Goal: Browse casually: Explore the website without a specific task or goal

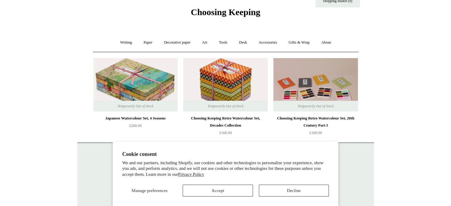
scroll to position [48, 0]
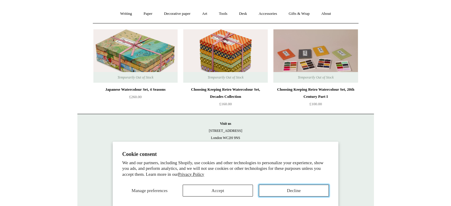
click at [295, 192] on button "Decline" at bounding box center [294, 191] width 70 height 12
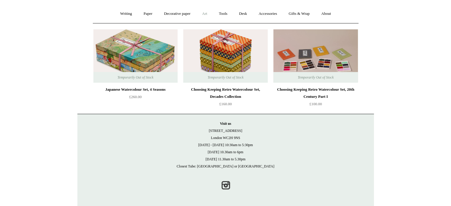
click at [204, 14] on link "Art +" at bounding box center [205, 14] width 16 height 16
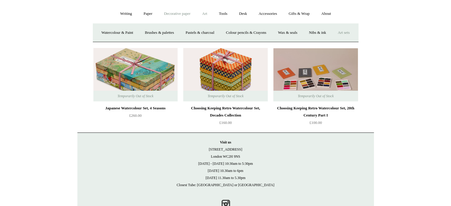
click at [168, 13] on link "Decorative paper +" at bounding box center [176, 14] width 37 height 16
click at [164, 32] on link "Wrapping & decoupage" at bounding box center [167, 33] width 47 height 16
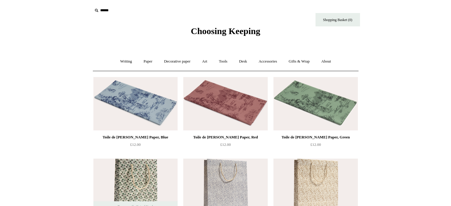
scroll to position [2, 0]
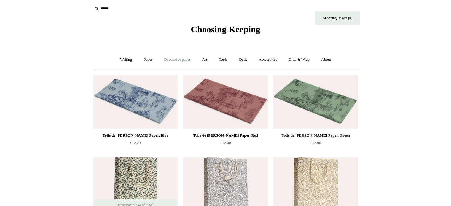
click at [170, 58] on link "Decorative paper +" at bounding box center [176, 60] width 37 height 16
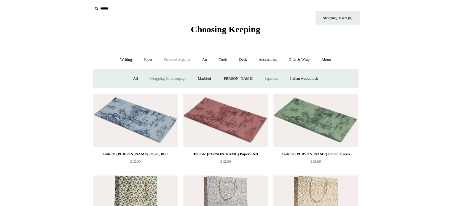
click at [272, 75] on link "Japanese" at bounding box center [271, 79] width 24 height 16
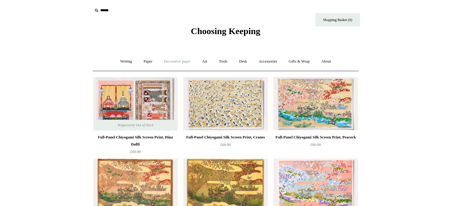
click at [168, 62] on link "Decorative paper +" at bounding box center [176, 62] width 37 height 16
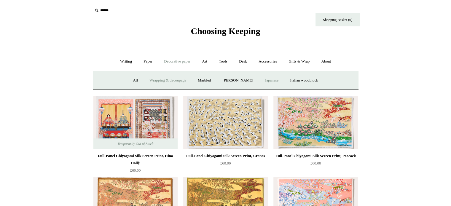
click at [151, 80] on link "Wrapping & decoupage" at bounding box center [167, 81] width 47 height 16
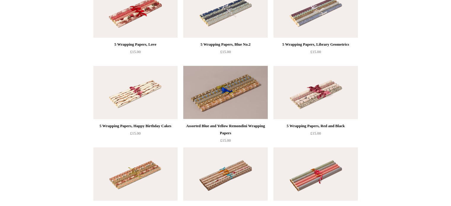
scroll to position [419, 0]
click at [307, 30] on img at bounding box center [315, 10] width 84 height 53
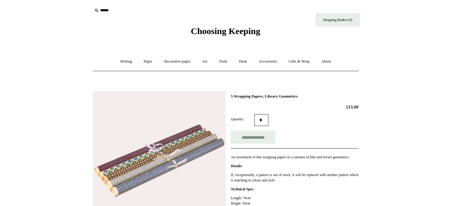
scroll to position [116, 0]
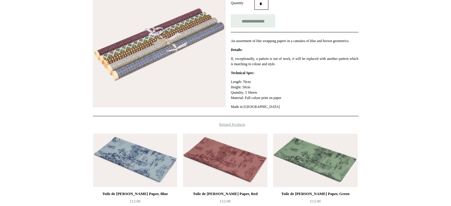
click at [154, 58] on img at bounding box center [159, 41] width 133 height 133
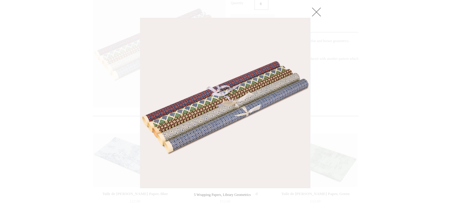
scroll to position [158, 0]
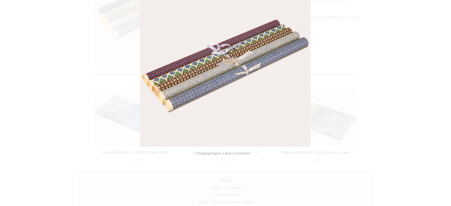
click at [333, 51] on div at bounding box center [225, 55] width 451 height 426
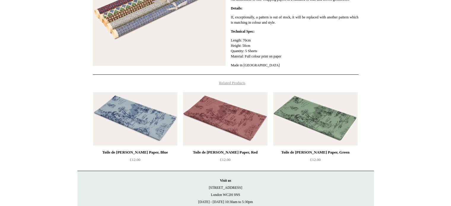
scroll to position [0, 0]
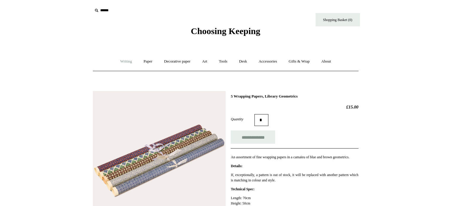
click at [124, 60] on link "Writing +" at bounding box center [126, 62] width 23 height 16
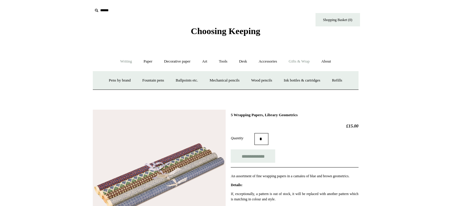
click at [294, 62] on link "Gifts & Wrap +" at bounding box center [299, 62] width 32 height 16
click at [294, 62] on link "Gifts & Wrap -" at bounding box center [299, 62] width 32 height 16
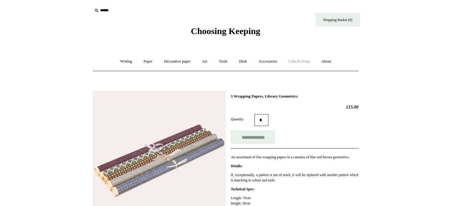
click at [295, 62] on link "Gifts & Wrap +" at bounding box center [299, 62] width 32 height 16
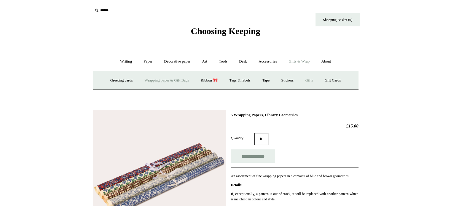
click at [313, 80] on link "Gifts +" at bounding box center [309, 81] width 18 height 16
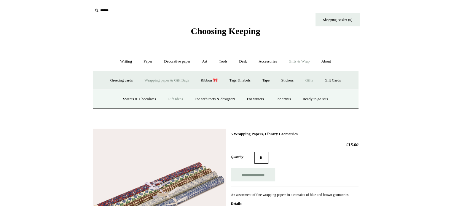
click at [164, 95] on link "Gift Ideas" at bounding box center [175, 99] width 26 height 16
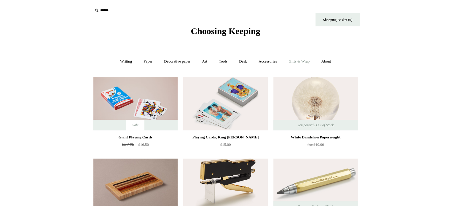
click at [296, 62] on link "Gifts & Wrap +" at bounding box center [299, 62] width 32 height 16
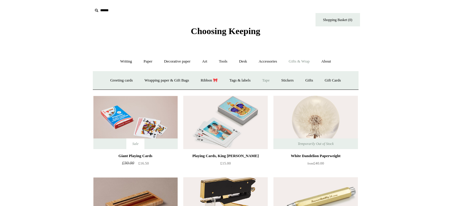
click at [267, 79] on link "Tape" at bounding box center [266, 81] width 18 height 16
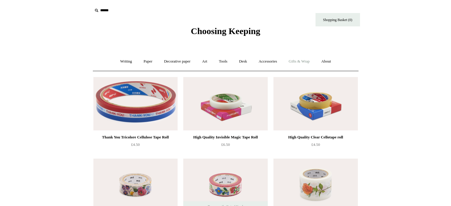
click at [302, 61] on link "Gifts & Wrap +" at bounding box center [299, 62] width 32 height 16
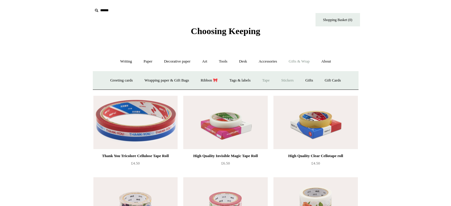
click at [288, 79] on link "Stickers" at bounding box center [286, 81] width 23 height 16
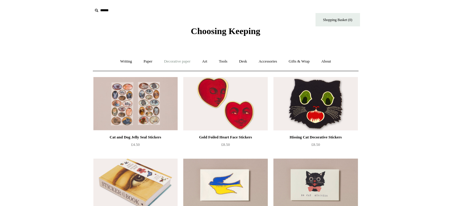
click at [174, 60] on link "Decorative paper +" at bounding box center [176, 62] width 37 height 16
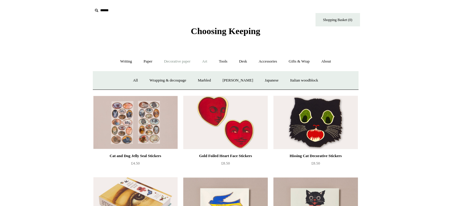
click at [206, 59] on link "Art +" at bounding box center [205, 62] width 16 height 16
click at [241, 59] on link "Desk +" at bounding box center [242, 62] width 19 height 16
click at [123, 63] on link "Writing +" at bounding box center [126, 62] width 23 height 16
click at [311, 81] on link "Ink bottles & cartridges +" at bounding box center [301, 81] width 47 height 16
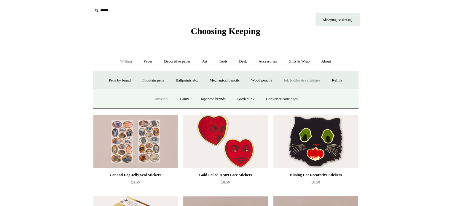
click at [152, 98] on link "Universal" at bounding box center [161, 99] width 26 height 16
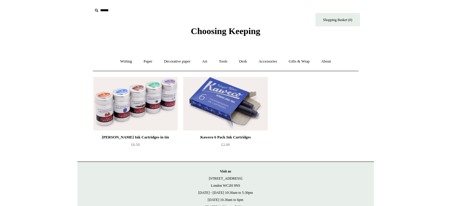
scroll to position [1, 0]
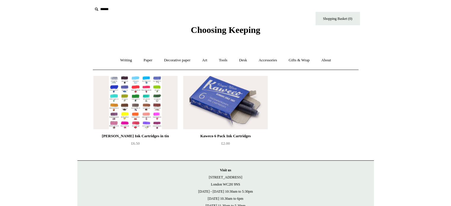
click at [147, 124] on img at bounding box center [135, 102] width 84 height 53
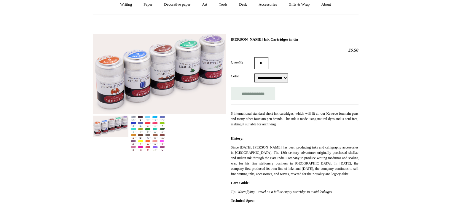
scroll to position [63, 0]
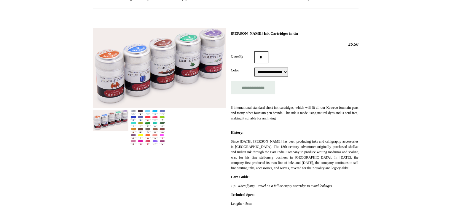
click at [148, 129] on img at bounding box center [148, 128] width 36 height 36
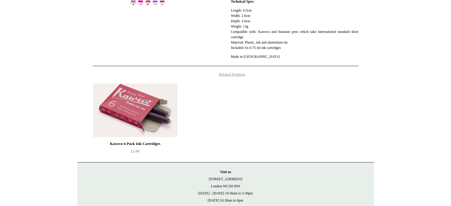
scroll to position [0, 0]
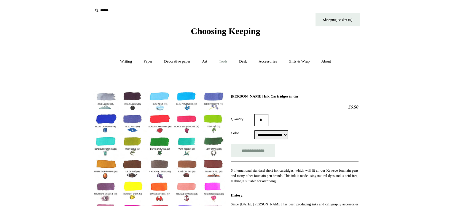
click at [219, 62] on link "Tools +" at bounding box center [222, 62] width 19 height 16
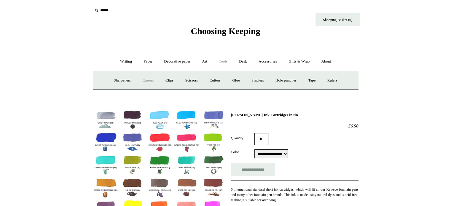
click at [147, 80] on link "Erasers" at bounding box center [148, 81] width 22 height 16
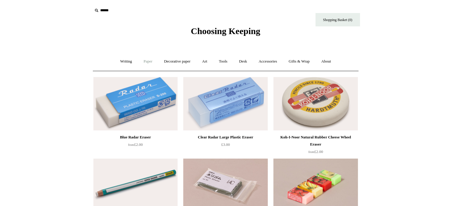
click at [145, 63] on link "Paper +" at bounding box center [148, 62] width 20 height 16
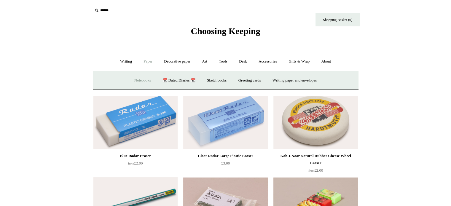
click at [136, 78] on link "Notebooks +" at bounding box center [142, 81] width 27 height 16
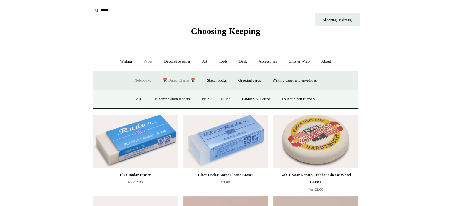
click at [169, 78] on link "📆 Dated Diaries 📆" at bounding box center [178, 81] width 43 height 16
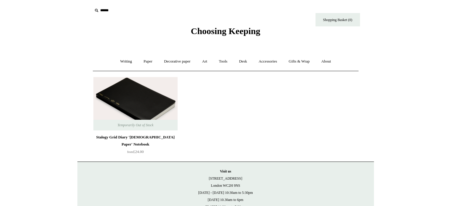
click at [161, 94] on img at bounding box center [135, 103] width 84 height 53
